Goal: Task Accomplishment & Management: Use online tool/utility

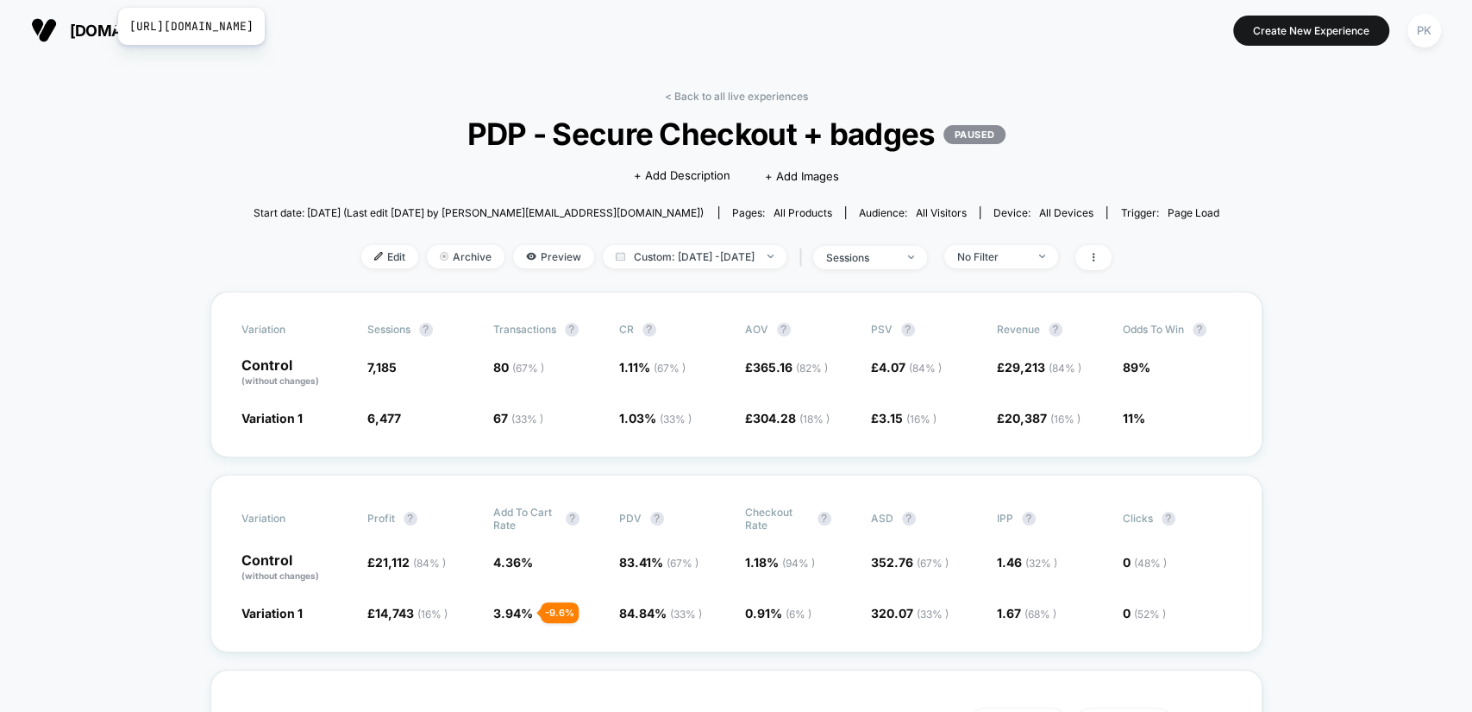
click at [107, 26] on span "[DOMAIN_NAME]" at bounding box center [132, 31] width 125 height 18
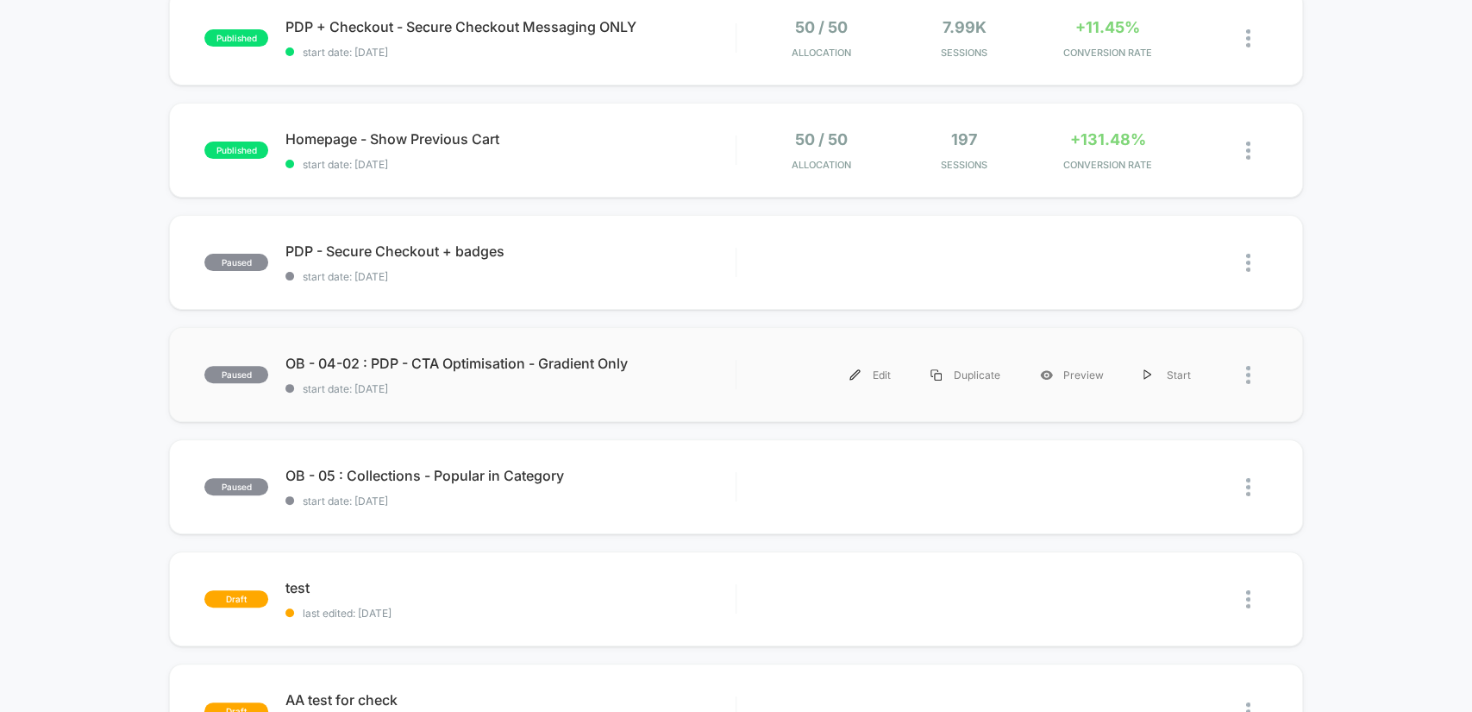
scroll to position [223, 0]
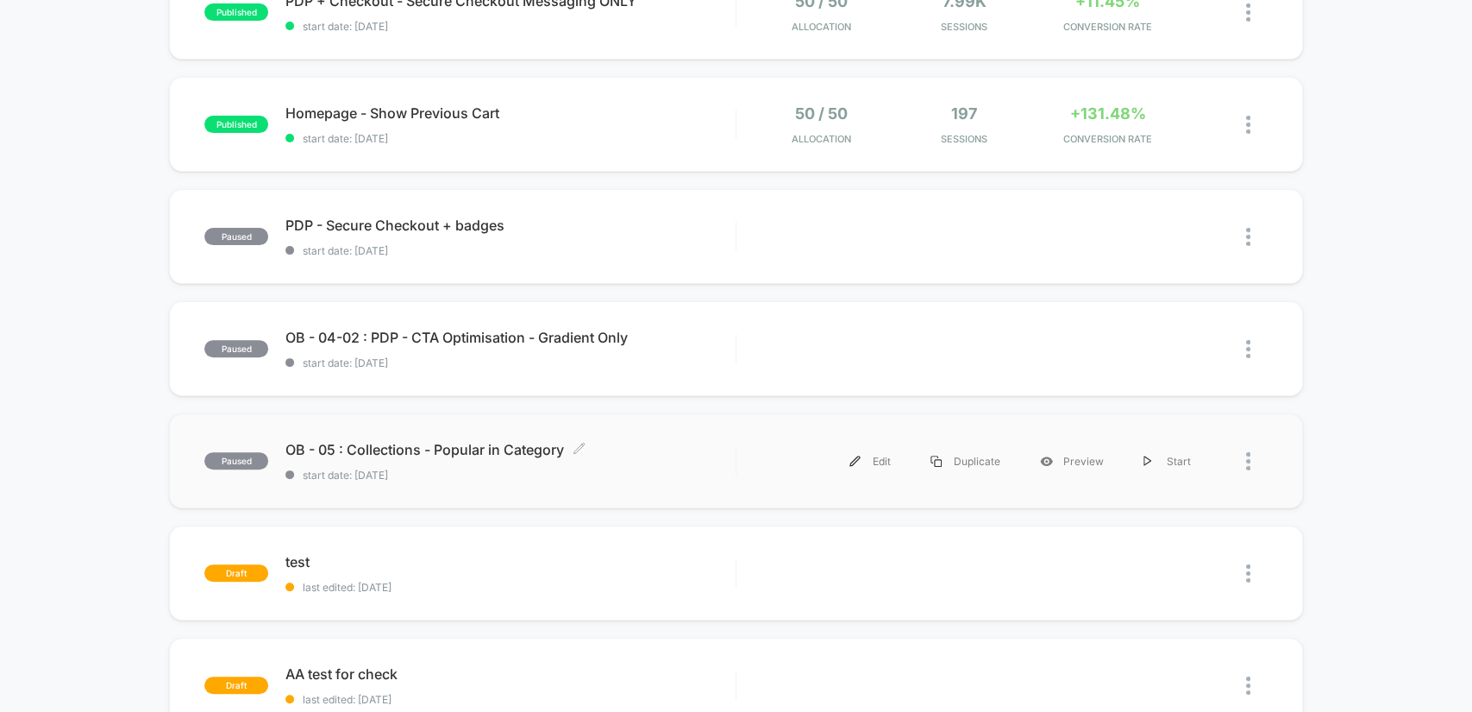
click at [643, 450] on span "OB - 05 : Collections - Popular in Category Click to edit experience details" at bounding box center [509, 449] width 449 height 17
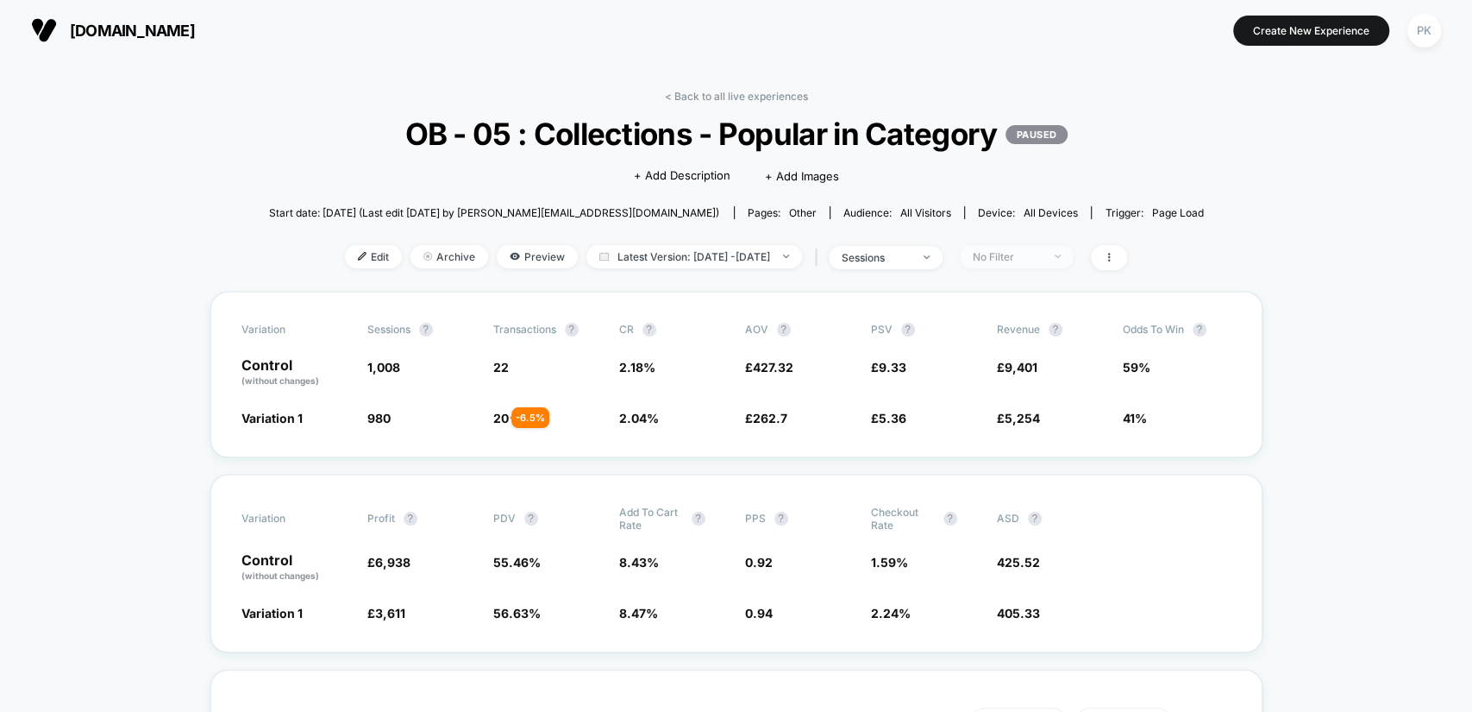
click at [1042, 253] on div "No Filter" at bounding box center [1007, 256] width 69 height 13
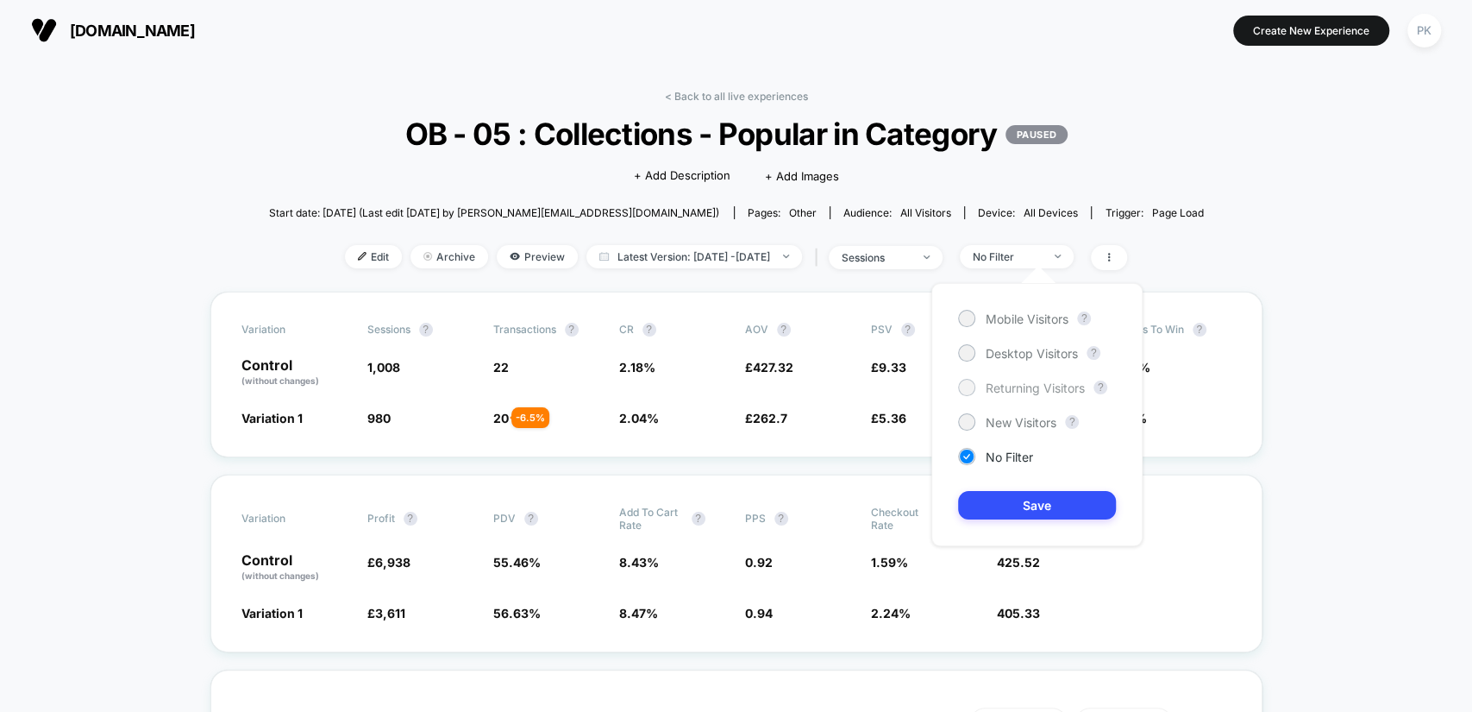
click at [1026, 392] on span "Returning Visitors" at bounding box center [1035, 387] width 99 height 15
click at [1017, 421] on span "New Visitors" at bounding box center [1021, 422] width 71 height 15
click at [1019, 488] on div "Mobile Visitors ? Desktop Visitors ? Returning Visitors ? New Visitors ? No Fil…" at bounding box center [1036, 414] width 211 height 263
click at [1028, 504] on button "Save" at bounding box center [1037, 505] width 158 height 28
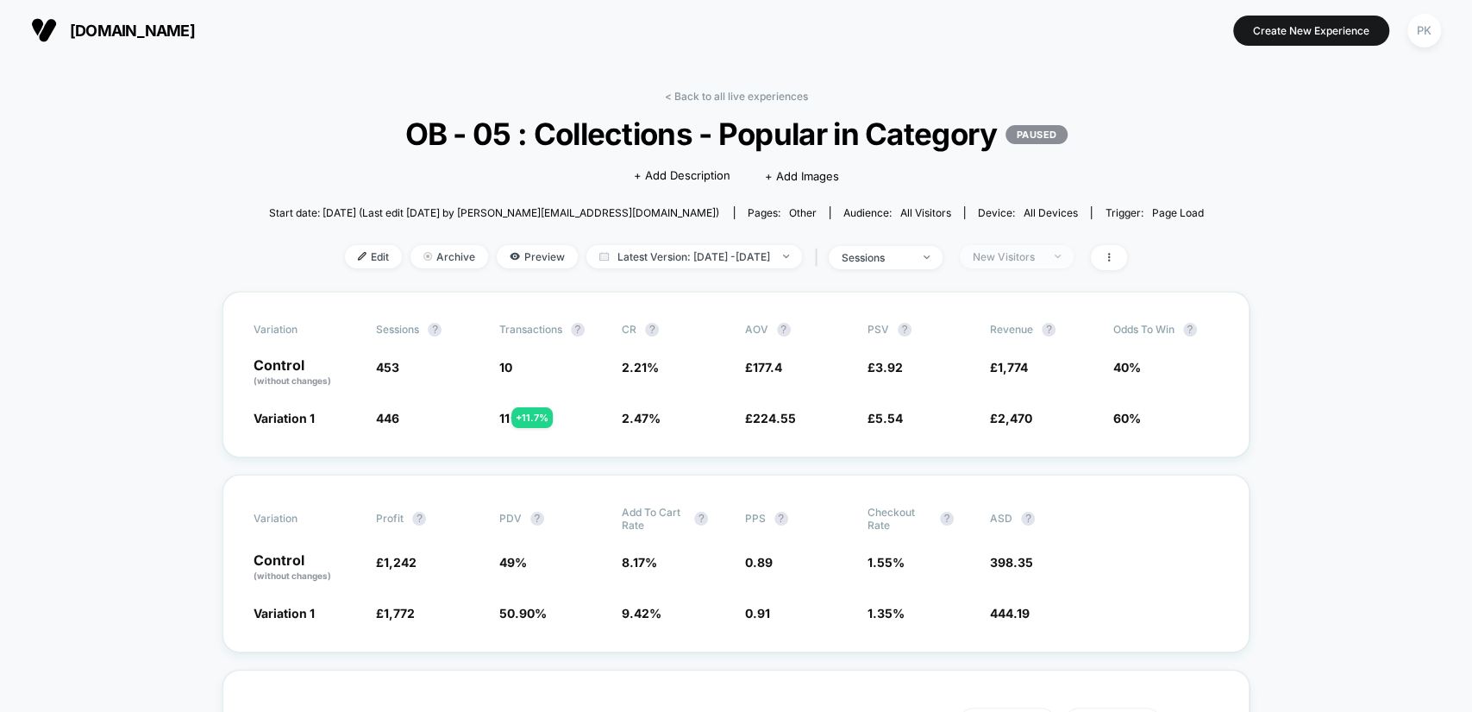
click at [1074, 258] on span "New Visitors" at bounding box center [1017, 256] width 114 height 23
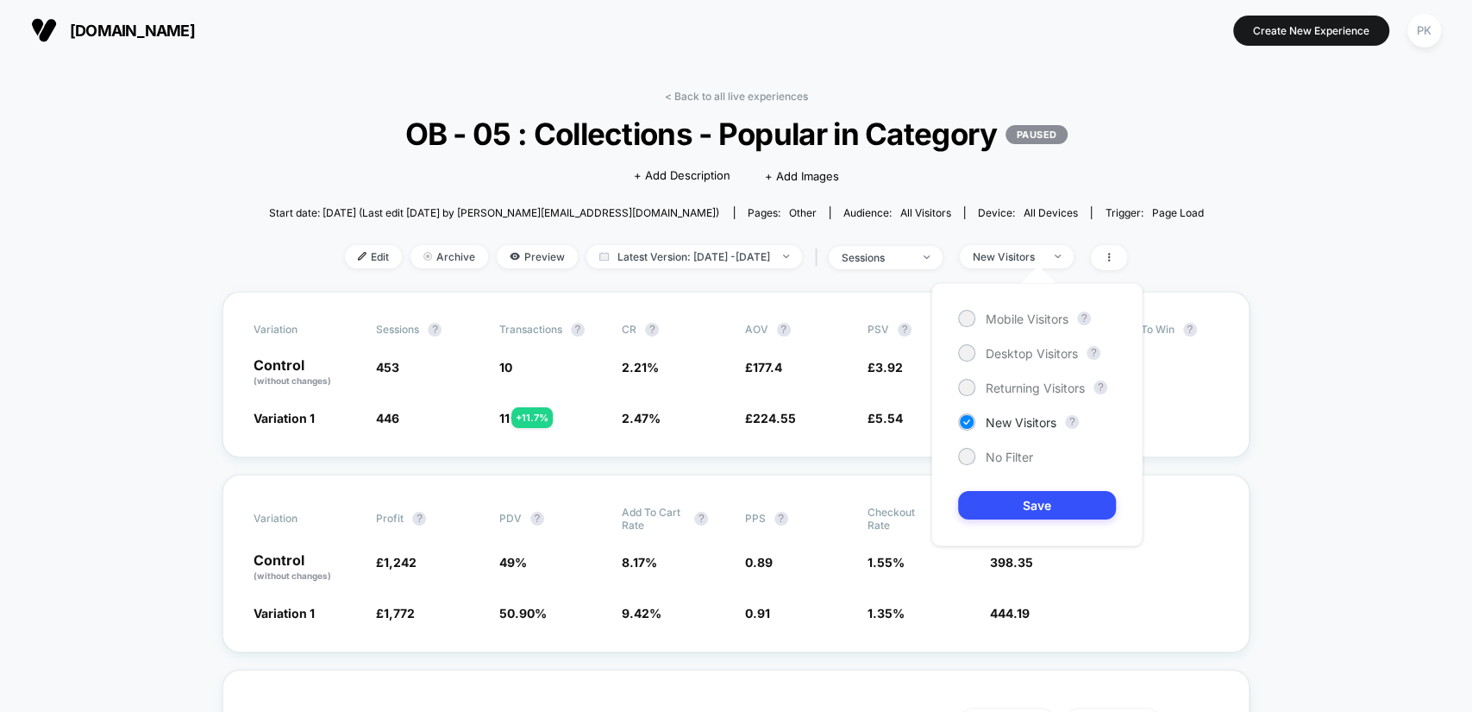
drag, startPoint x: 1025, startPoint y: 455, endPoint x: 1035, endPoint y: 455, distance: 9.5
click at [1025, 455] on span "No Filter" at bounding box center [1009, 456] width 47 height 15
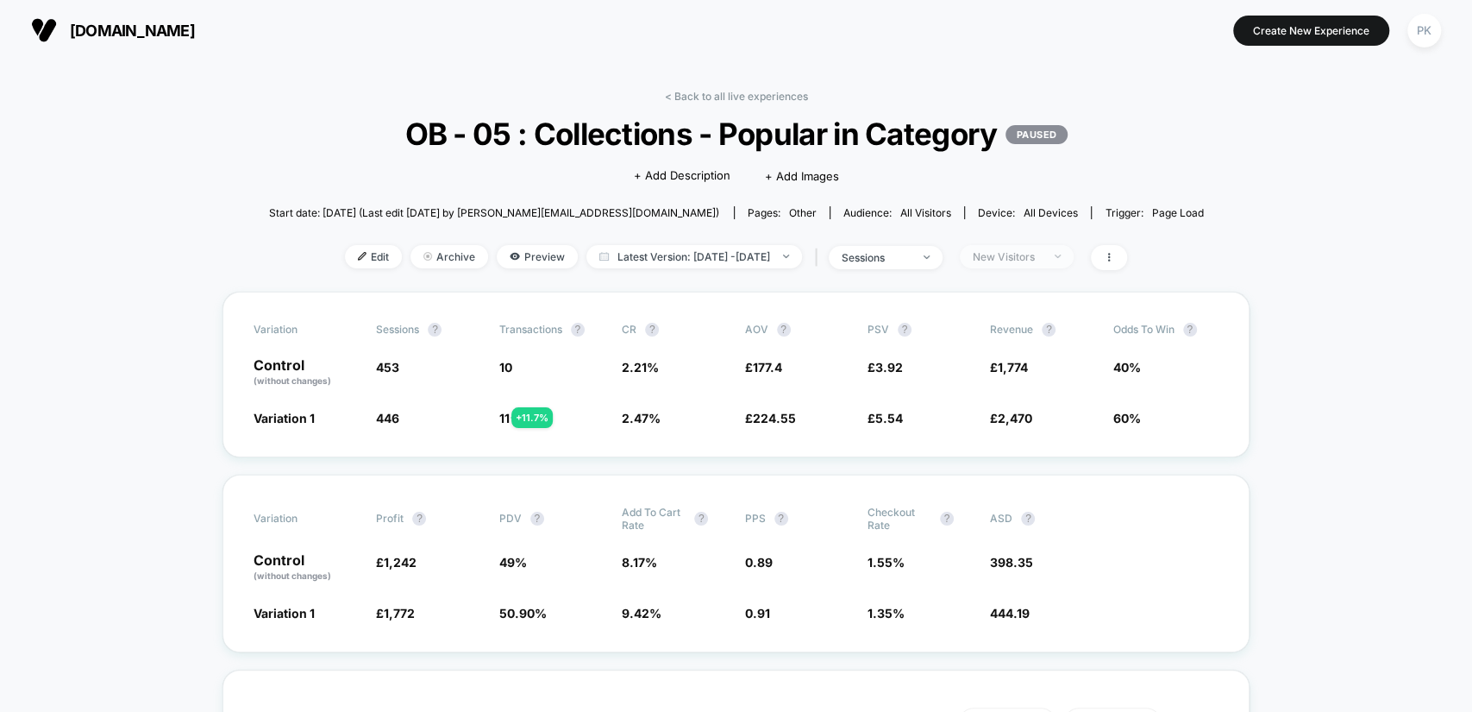
click at [1042, 250] on div "New Visitors" at bounding box center [1007, 256] width 69 height 13
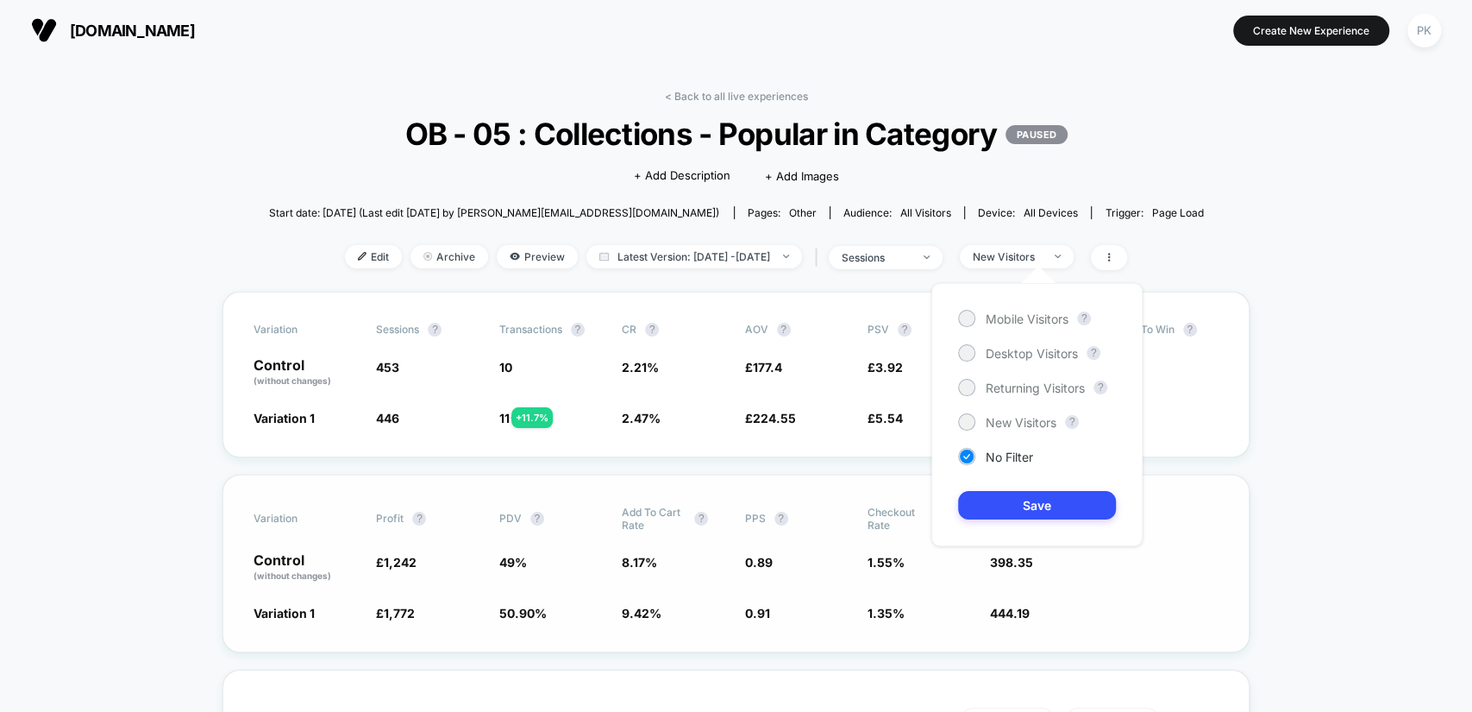
click at [1021, 506] on button "Save" at bounding box center [1037, 505] width 158 height 28
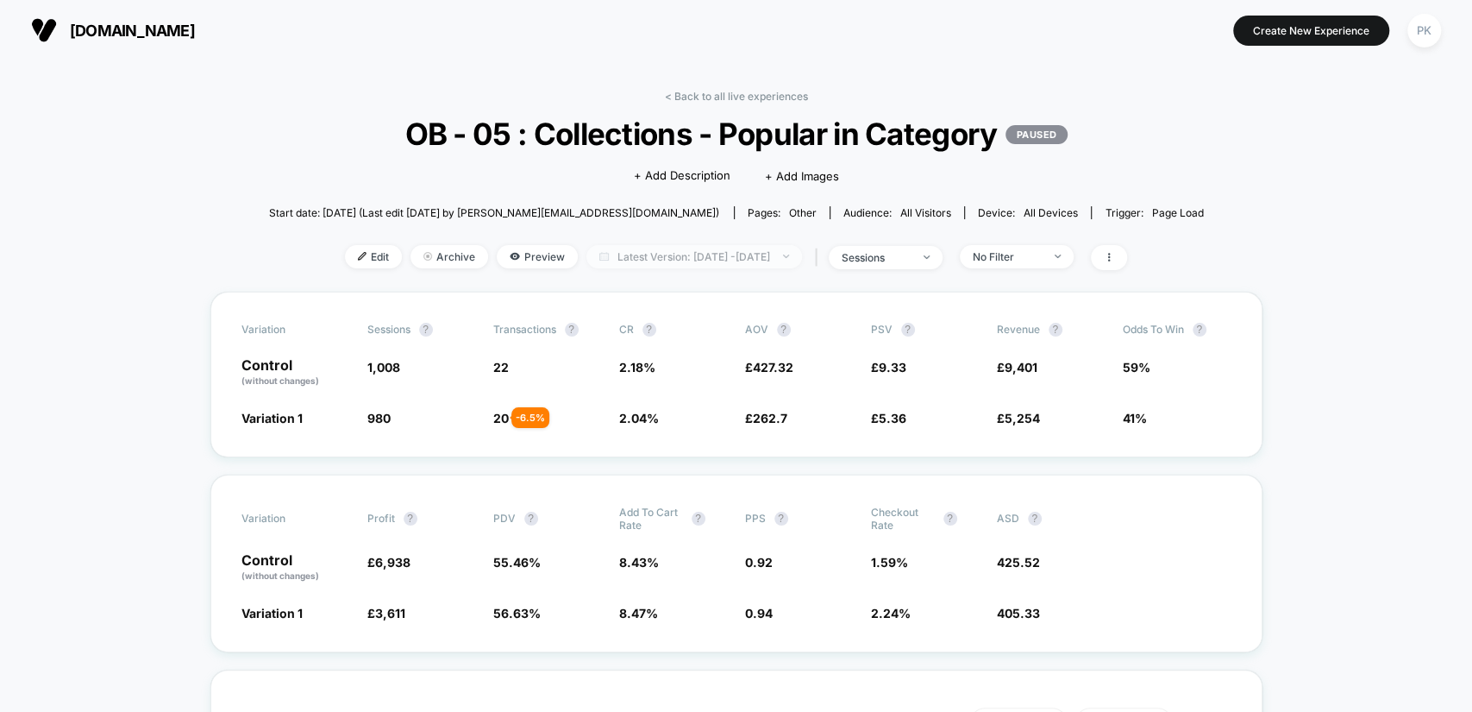
click at [780, 248] on span "Latest Version: [DATE] - [DATE]" at bounding box center [694, 256] width 216 height 23
select select "*"
select select "****"
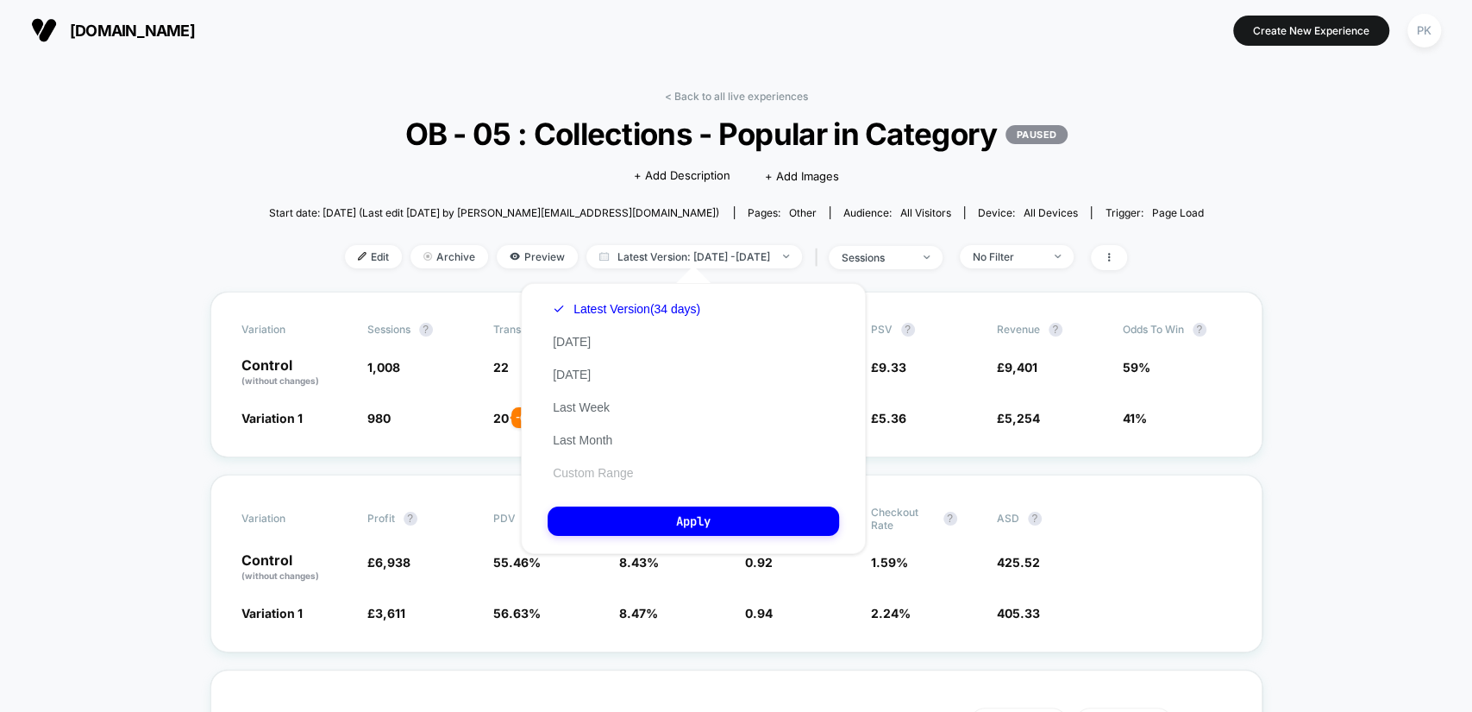
click at [613, 478] on button "Custom Range" at bounding box center [593, 473] width 91 height 16
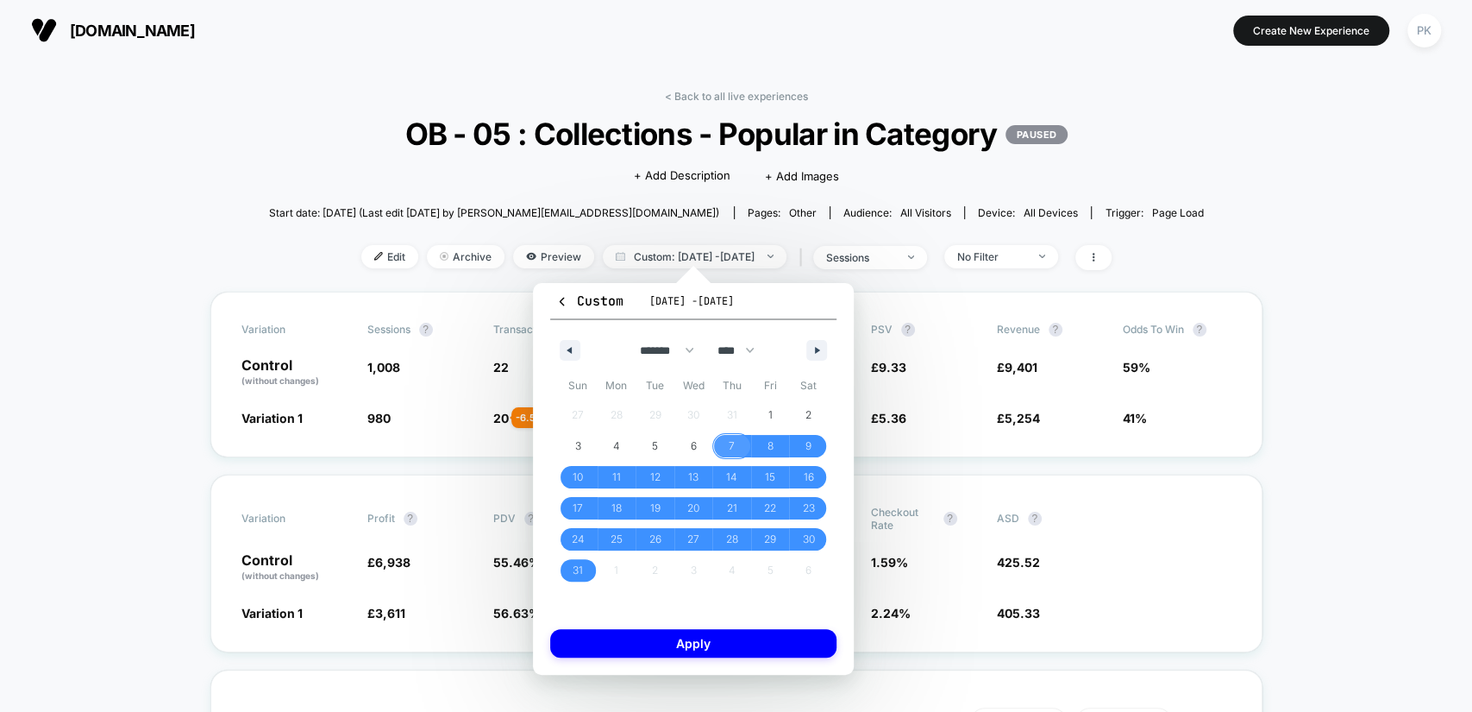
click at [729, 440] on span "7" at bounding box center [732, 445] width 6 height 31
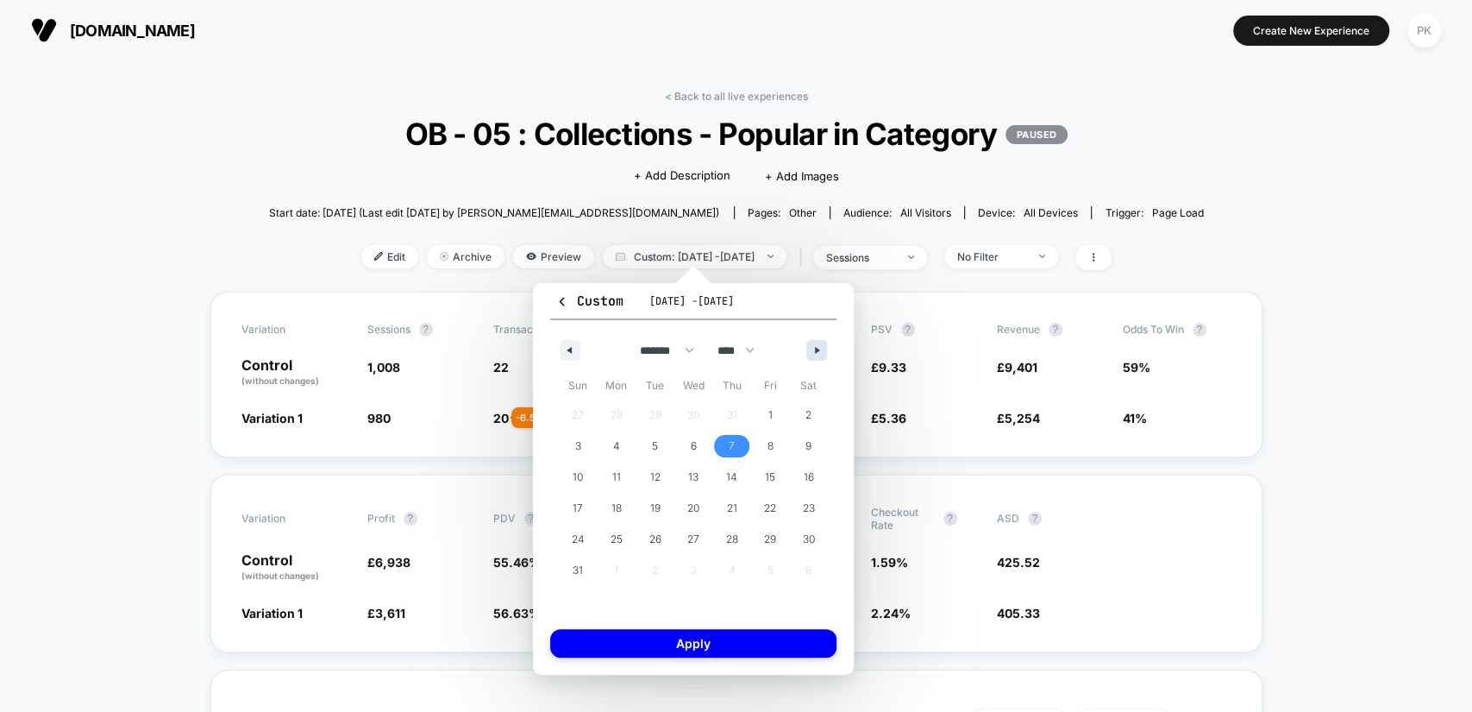
click at [814, 347] on button "button" at bounding box center [816, 350] width 21 height 21
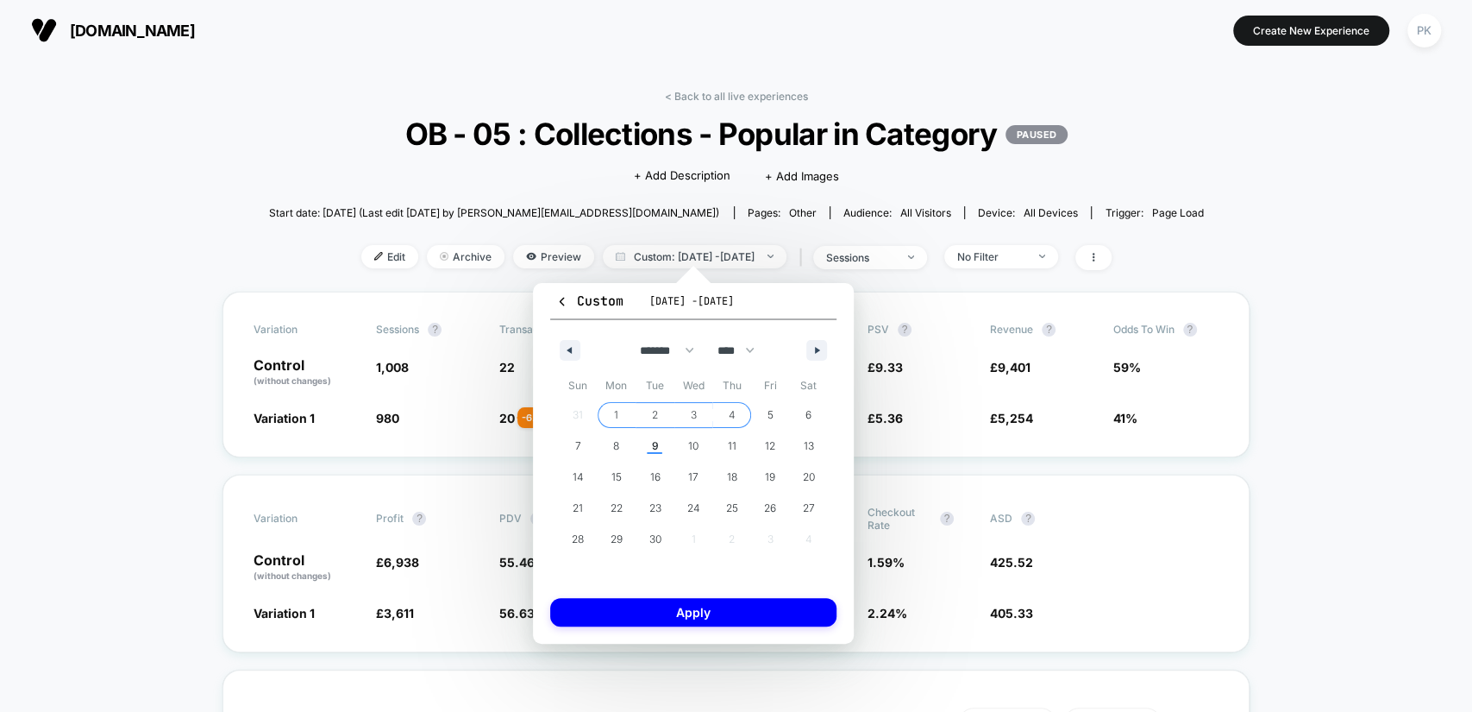
click at [730, 412] on span "4" at bounding box center [732, 414] width 7 height 31
select select "*"
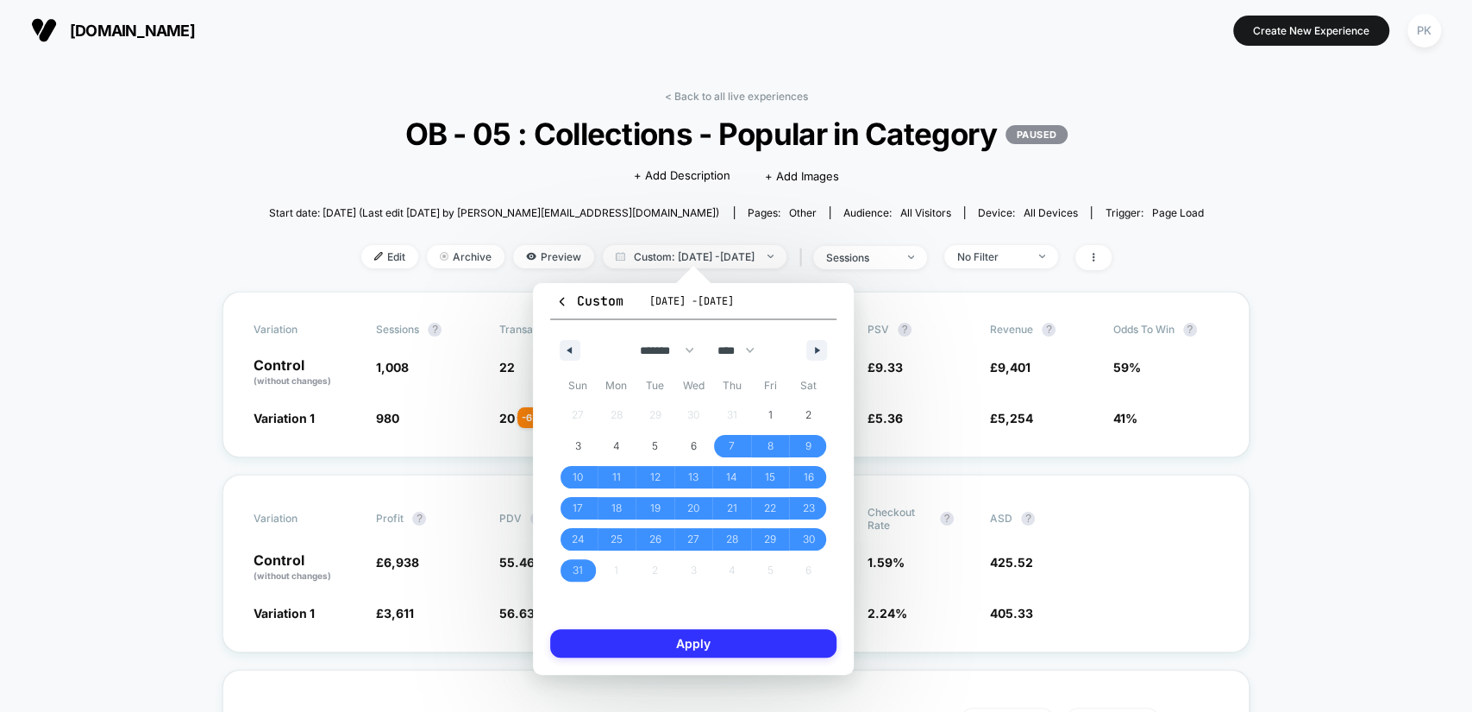
click at [762, 633] on button "Apply" at bounding box center [693, 643] width 286 height 28
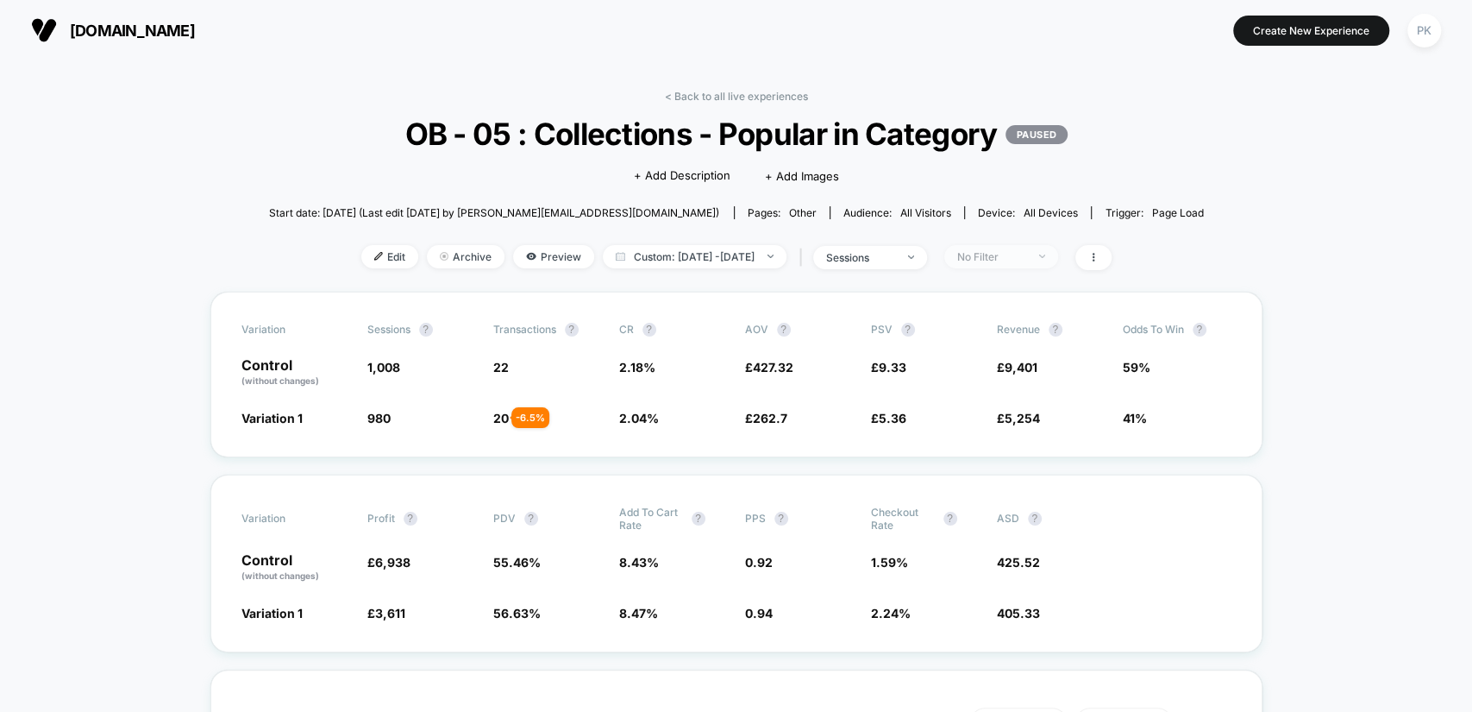
click at [1007, 254] on div "No Filter" at bounding box center [991, 256] width 69 height 13
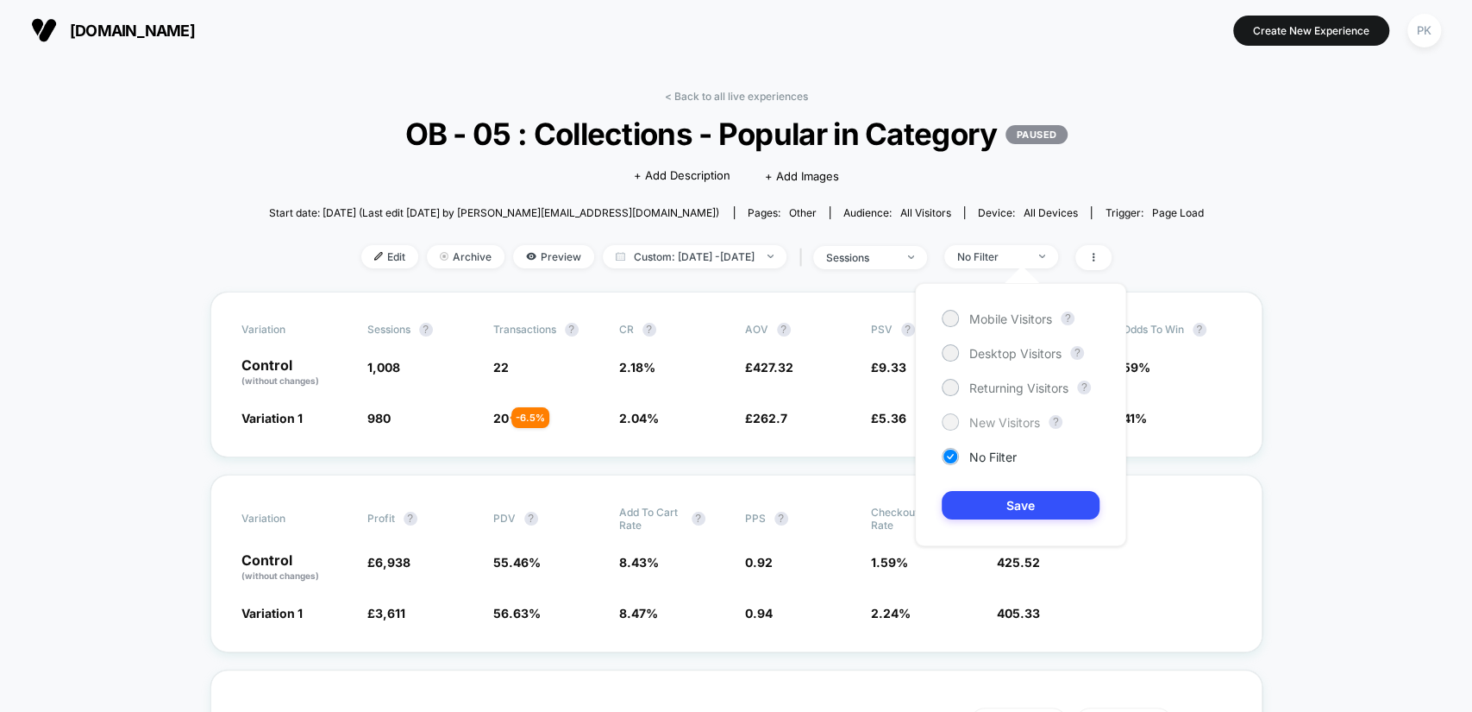
click at [1008, 420] on span "New Visitors" at bounding box center [1004, 422] width 71 height 15
click at [1022, 502] on button "Save" at bounding box center [1021, 505] width 158 height 28
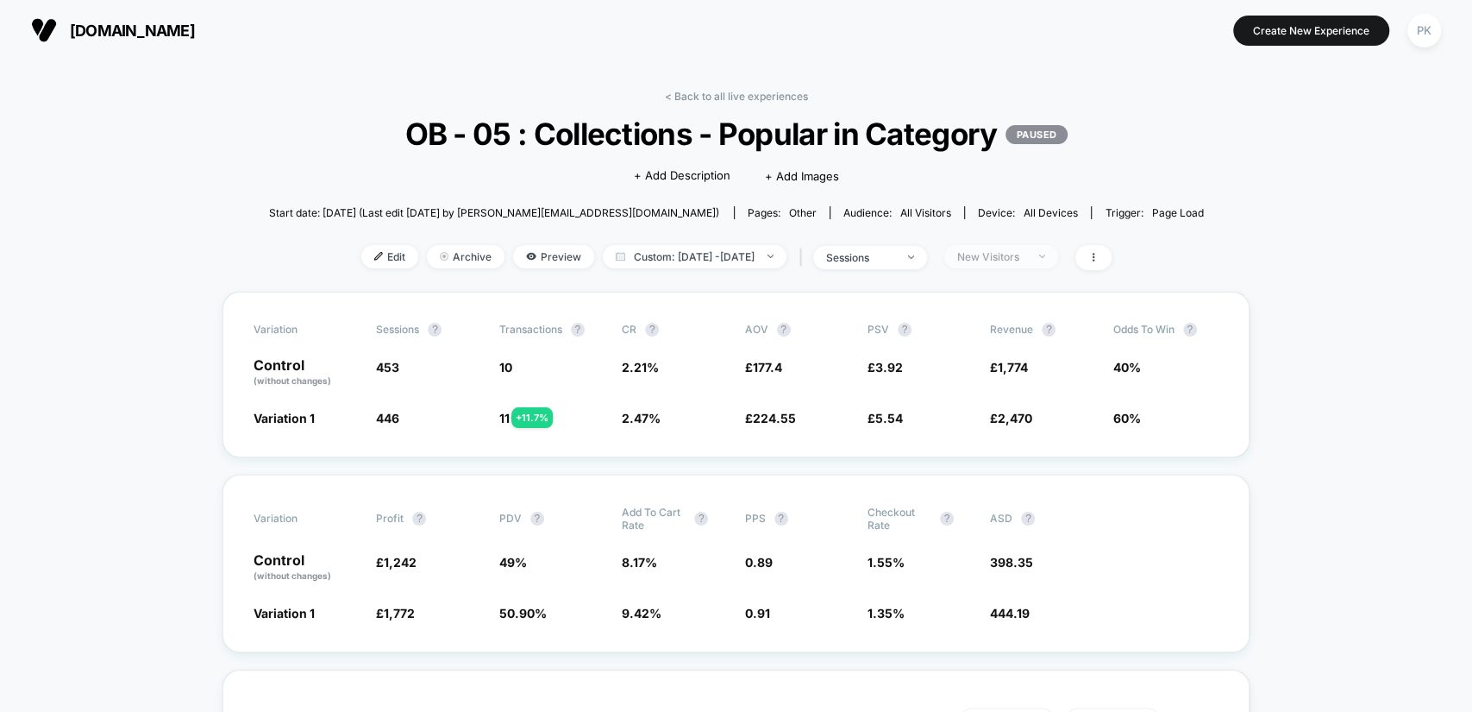
click at [1035, 262] on span "New Visitors" at bounding box center [1001, 256] width 114 height 23
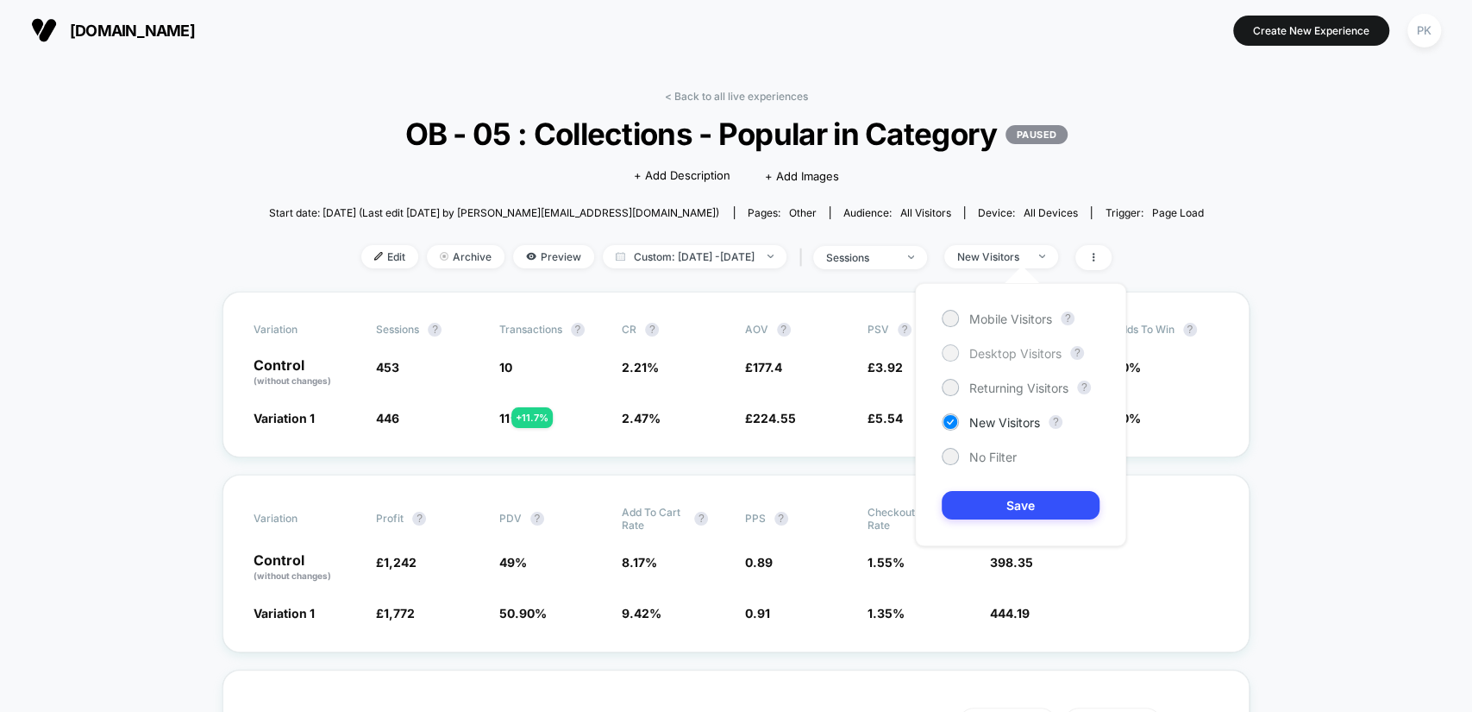
click at [1021, 348] on span "Desktop Visitors" at bounding box center [1015, 353] width 92 height 15
click at [1003, 505] on button "Save" at bounding box center [1021, 505] width 158 height 28
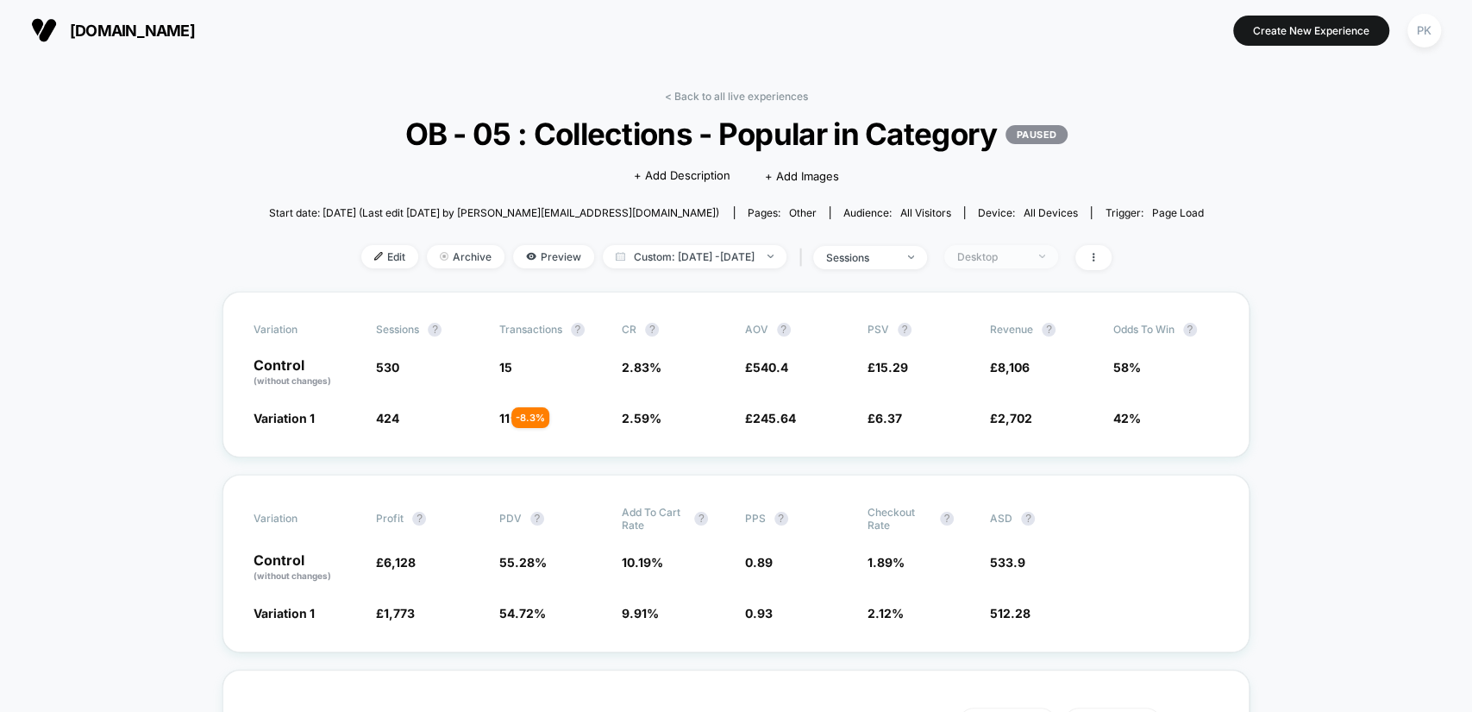
click at [1056, 251] on span "Desktop" at bounding box center [1001, 256] width 114 height 23
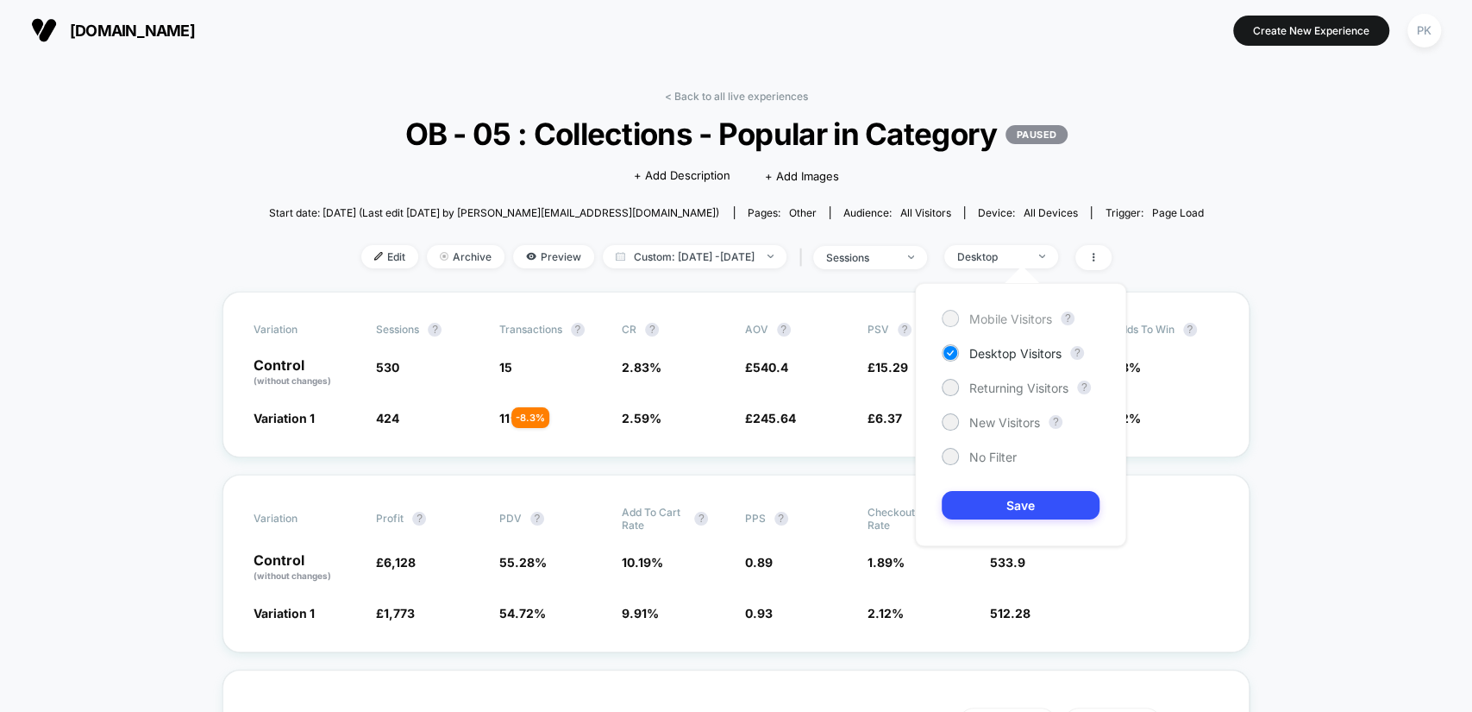
click at [1007, 322] on span "Mobile Visitors" at bounding box center [1010, 318] width 83 height 15
click at [1027, 511] on button "Save" at bounding box center [1021, 505] width 158 height 28
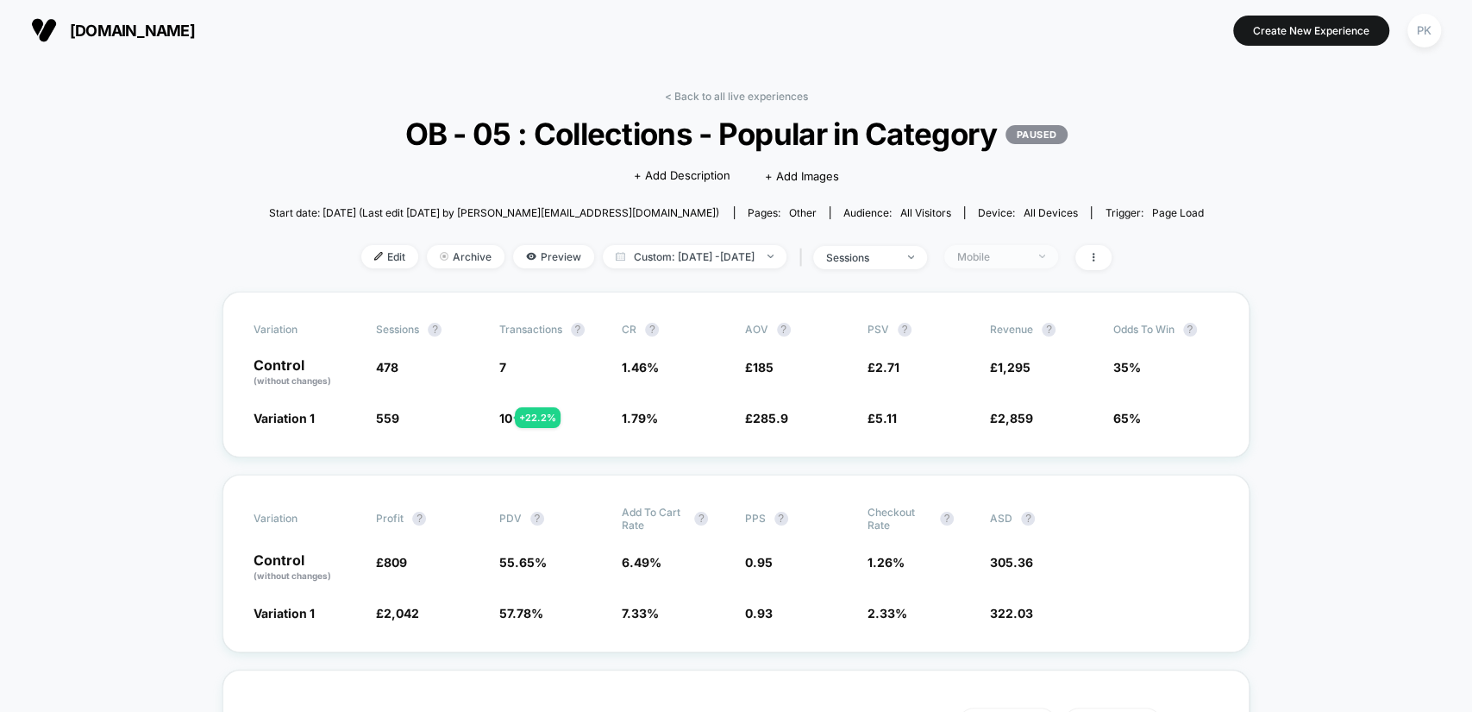
click at [1016, 254] on div "Mobile" at bounding box center [991, 256] width 69 height 13
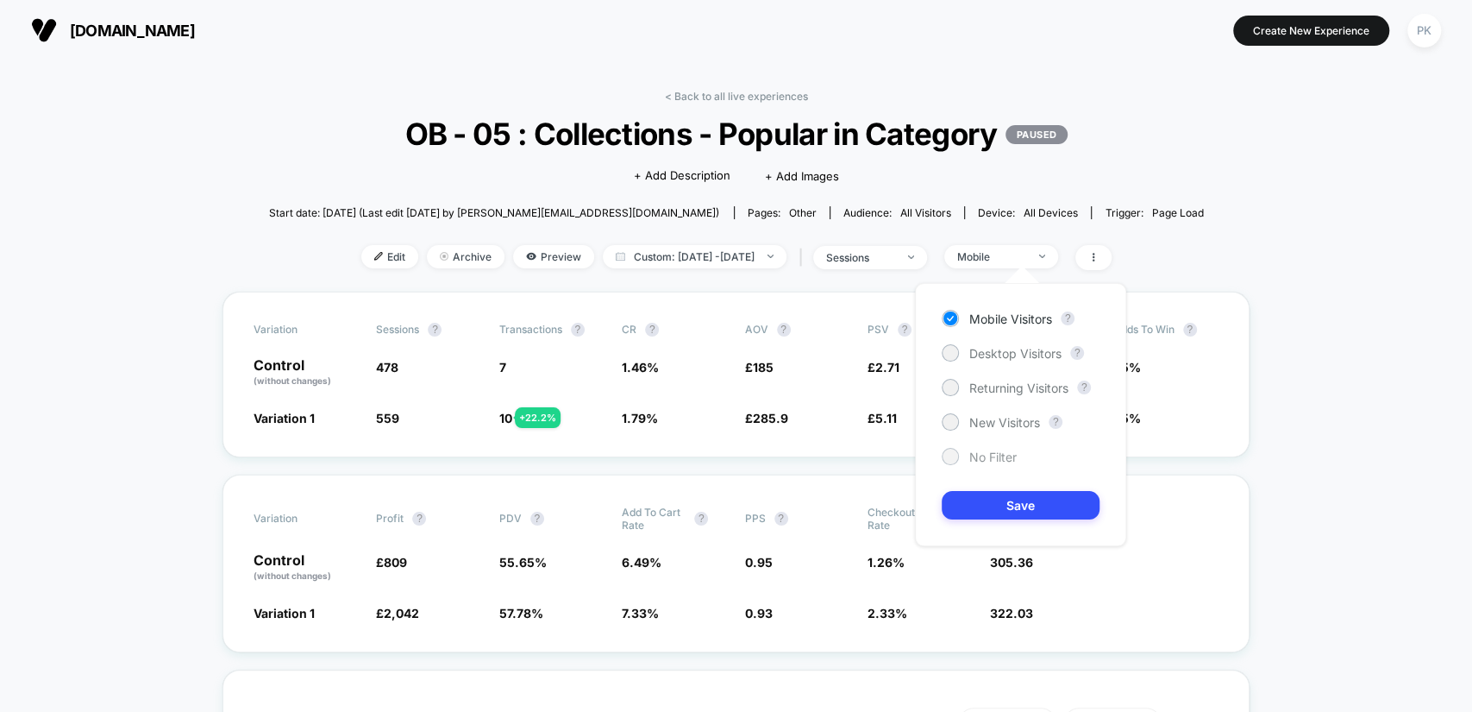
click at [995, 454] on span "No Filter" at bounding box center [992, 456] width 47 height 15
click at [1050, 513] on button "Save" at bounding box center [1021, 505] width 158 height 28
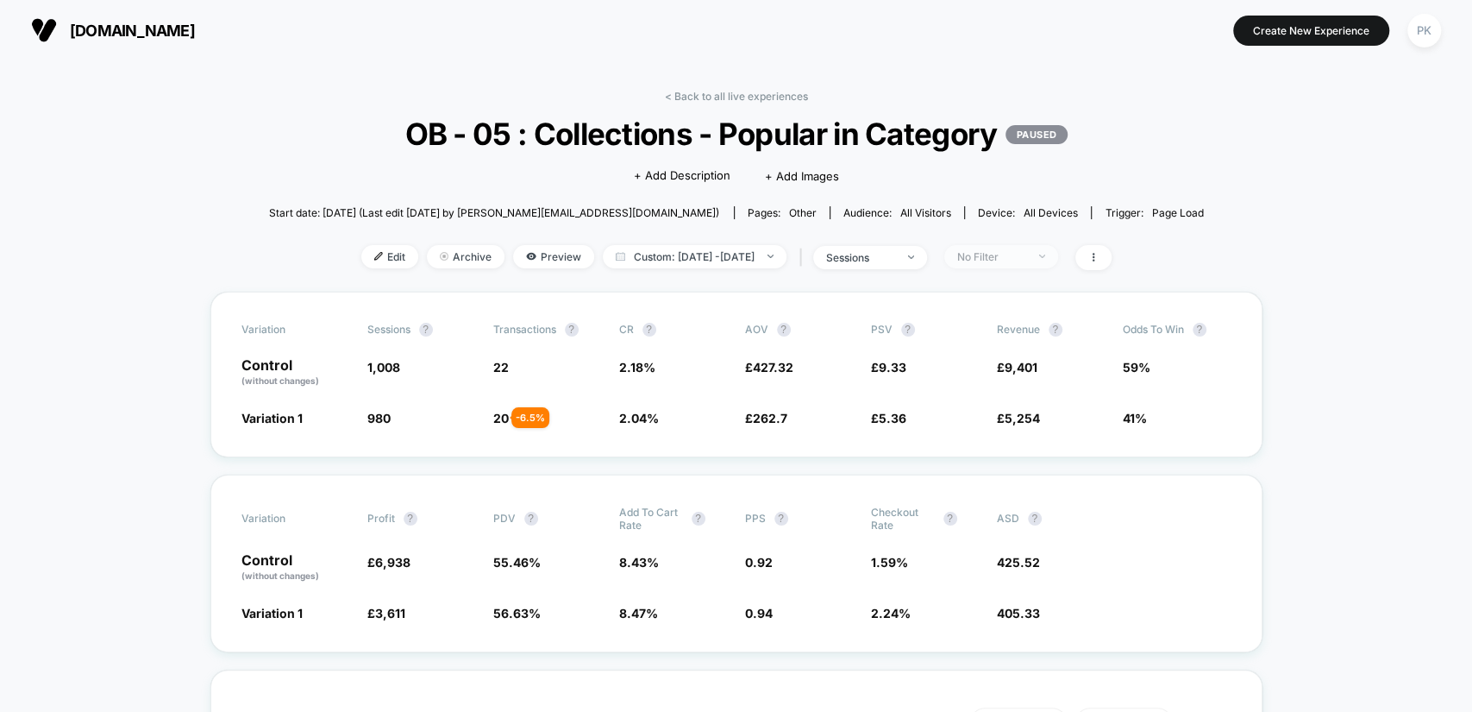
click at [1002, 258] on div "No Filter" at bounding box center [991, 256] width 69 height 13
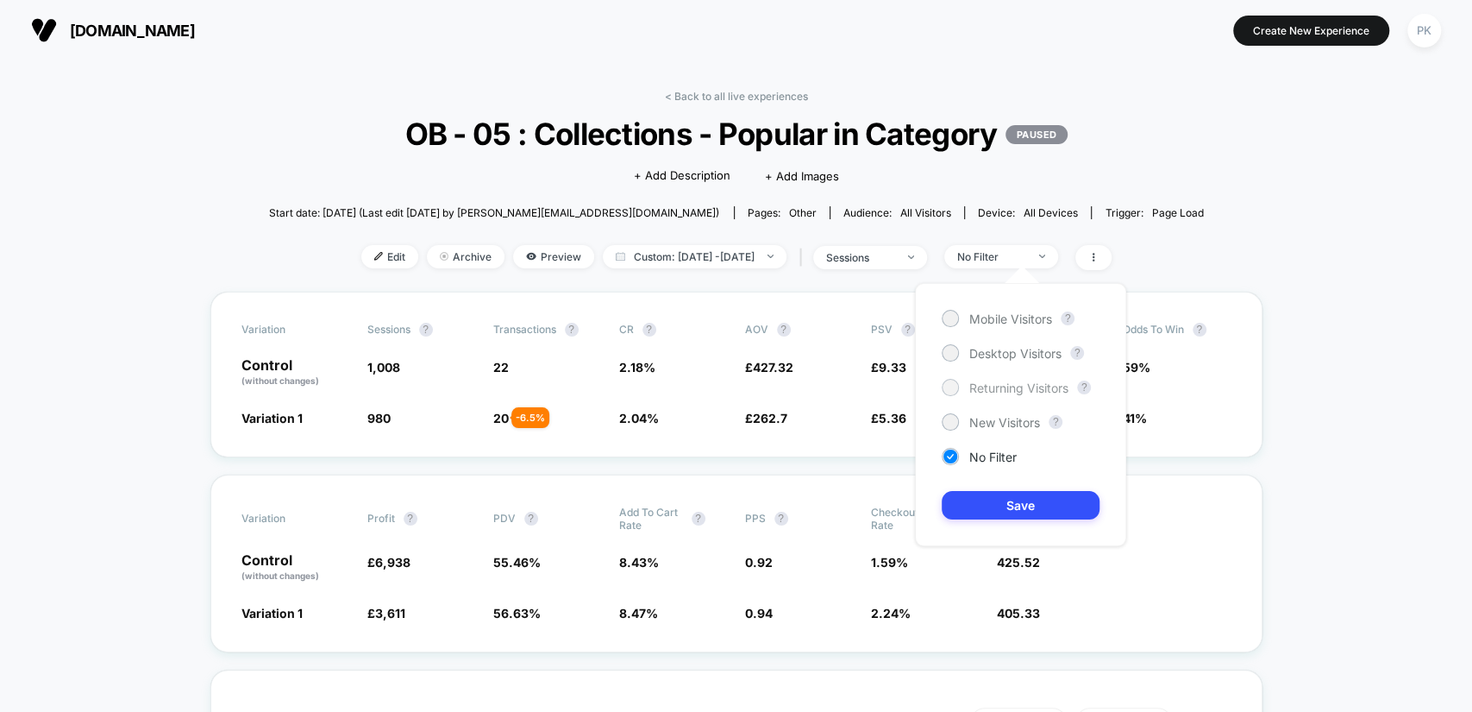
click at [1003, 382] on span "Returning Visitors" at bounding box center [1018, 387] width 99 height 15
click at [1006, 426] on span "New Visitors" at bounding box center [1004, 422] width 71 height 15
click at [1028, 502] on button "Save" at bounding box center [1021, 505] width 158 height 28
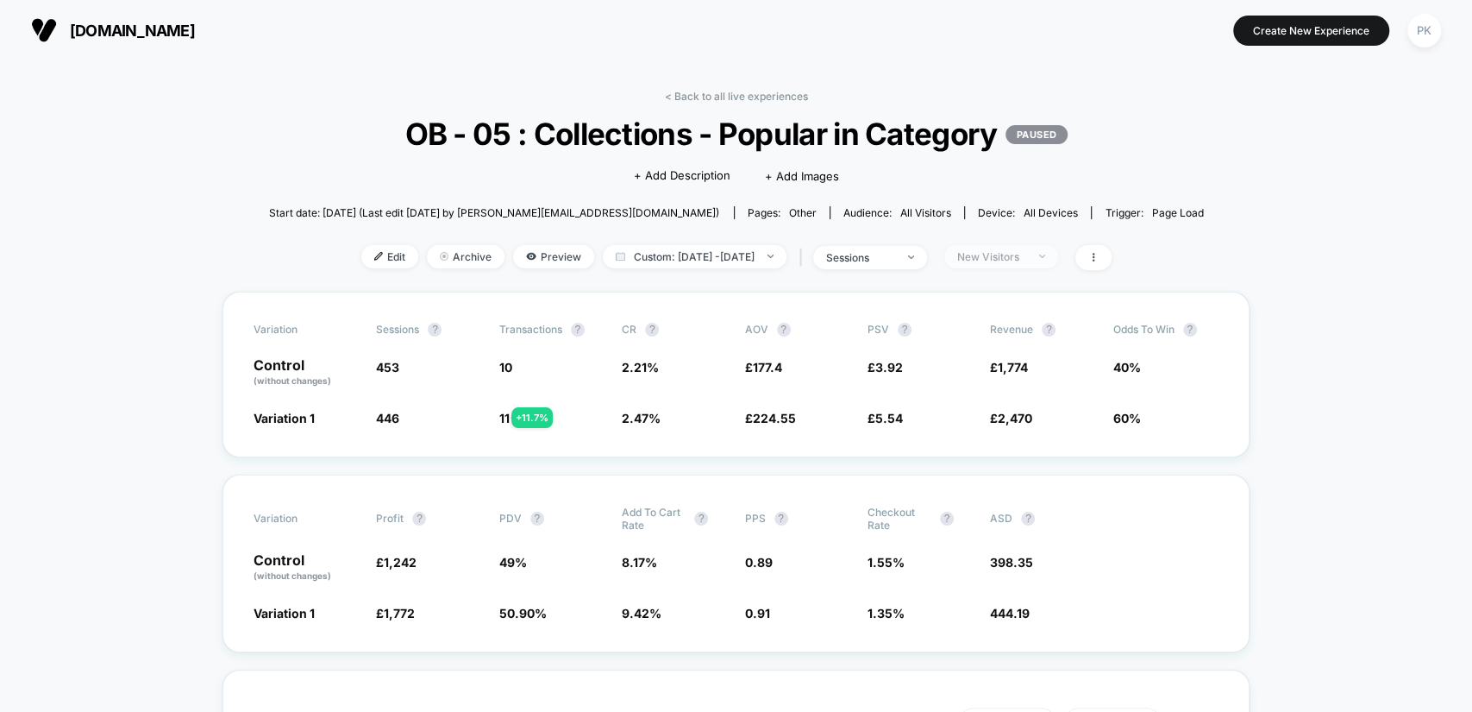
click at [1019, 259] on div "New Visitors" at bounding box center [991, 256] width 69 height 13
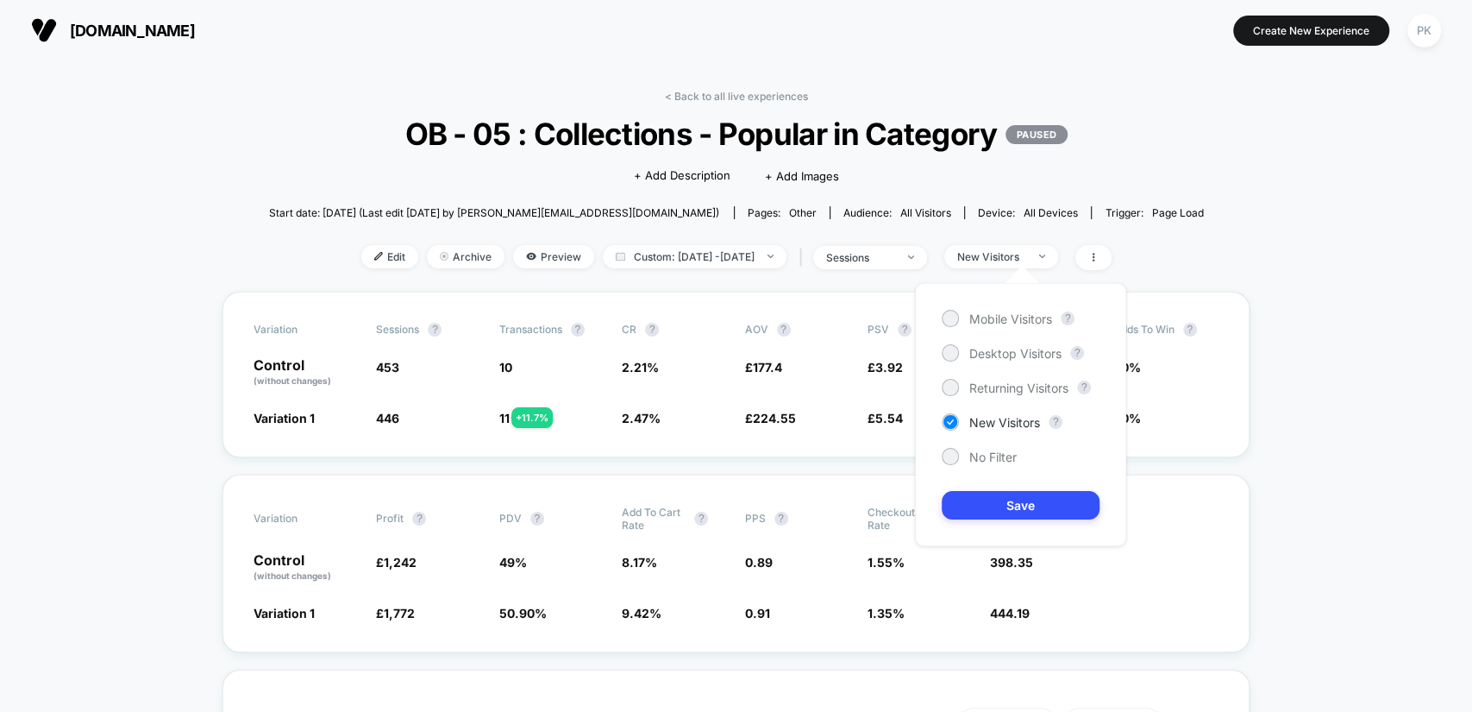
drag, startPoint x: 990, startPoint y: 456, endPoint x: 1000, endPoint y: 478, distance: 23.6
click at [991, 455] on span "No Filter" at bounding box center [992, 456] width 47 height 15
click at [1013, 511] on button "Save" at bounding box center [1021, 505] width 158 height 28
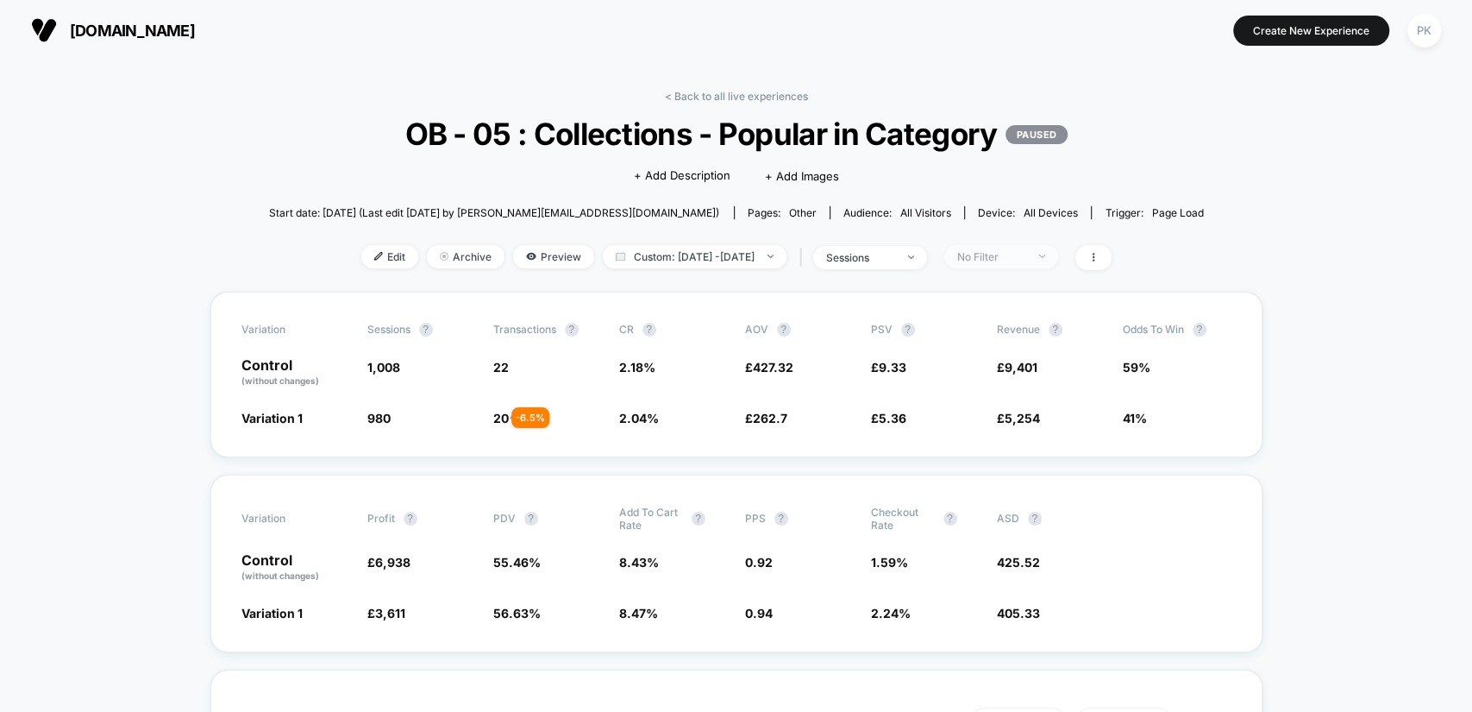
click at [1026, 254] on div "No Filter" at bounding box center [991, 256] width 69 height 13
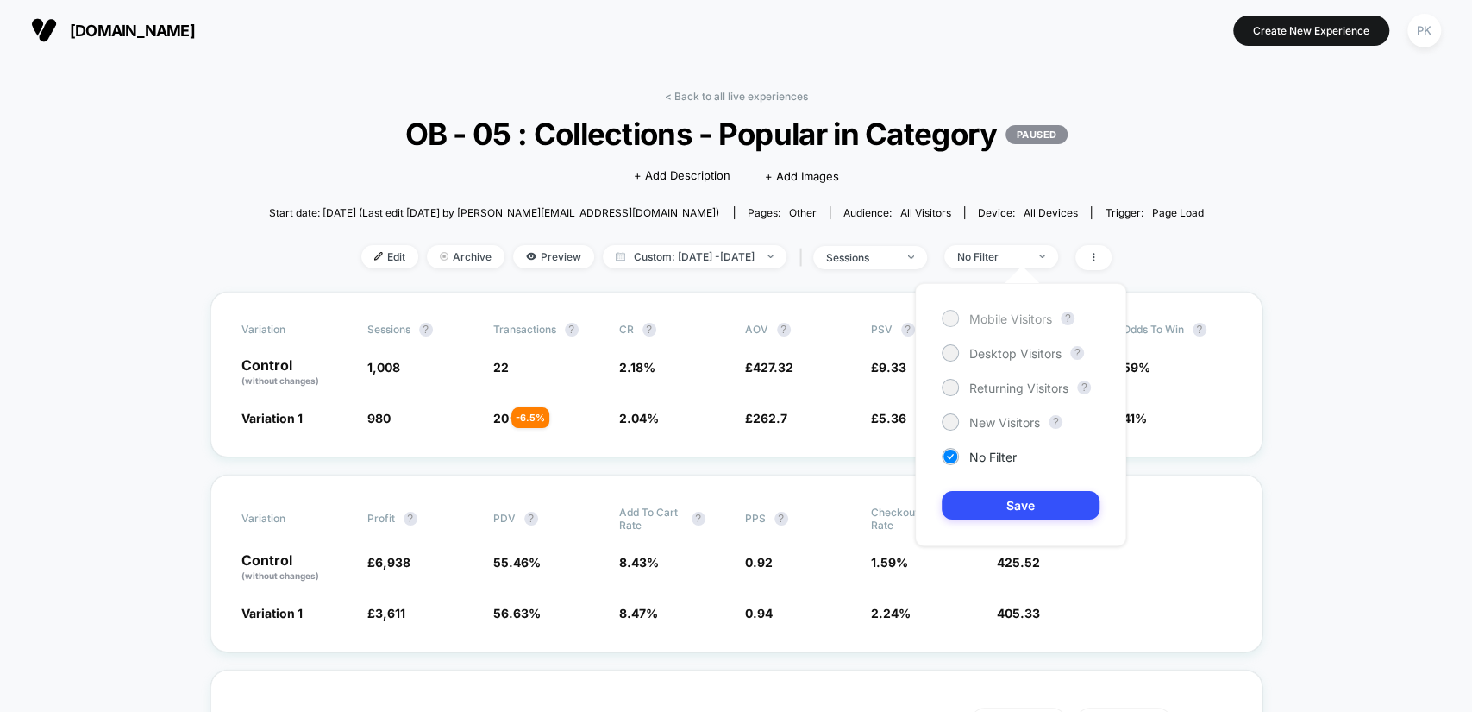
click at [1020, 323] on span "Mobile Visitors" at bounding box center [1010, 318] width 83 height 15
click at [1042, 517] on button "Save" at bounding box center [1021, 505] width 158 height 28
